Goal: Find specific page/section: Find specific page/section

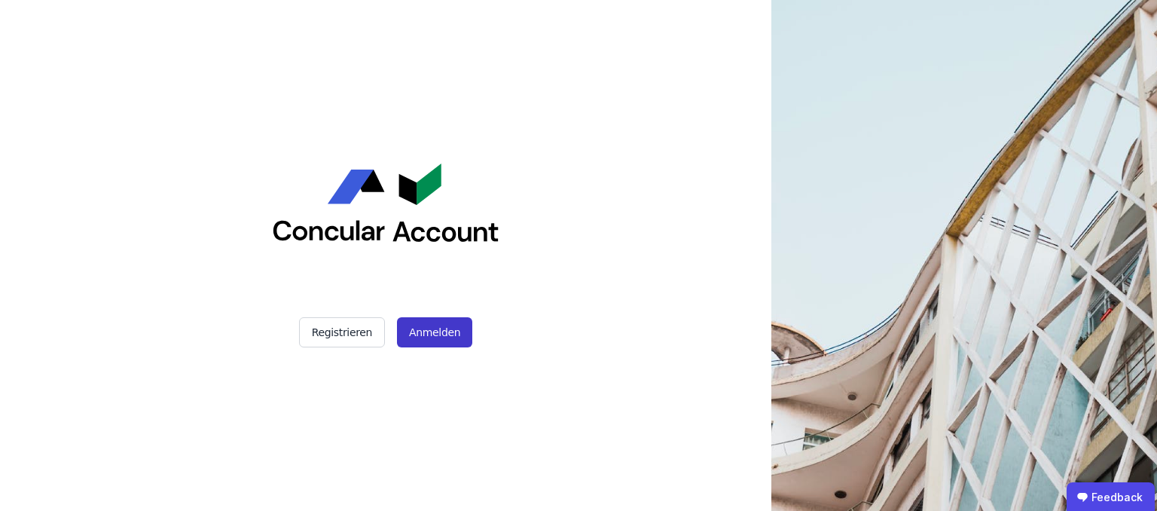
click at [456, 334] on button "Anmelden" at bounding box center [434, 332] width 75 height 30
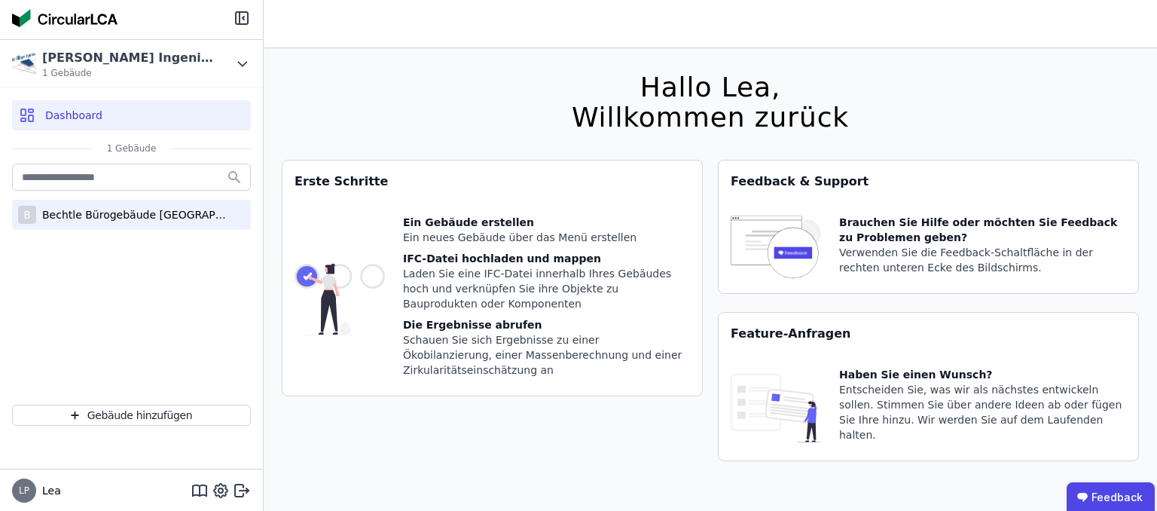
click at [112, 224] on div "B Bechtle Bürogebäude [GEOGRAPHIC_DATA]" at bounding box center [131, 215] width 239 height 30
